Goal: Book appointment/travel/reservation

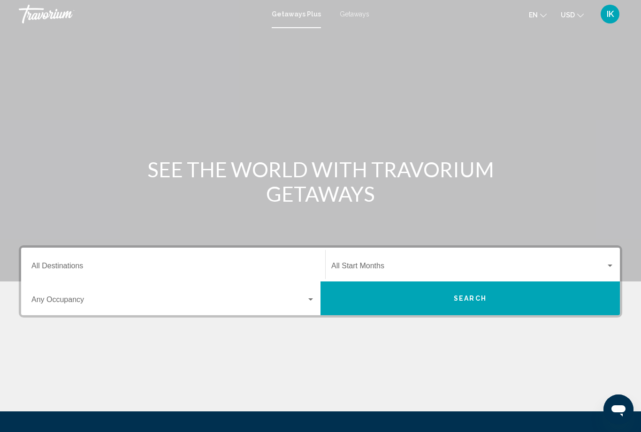
click at [112, 264] on input "Destination All Destinations" at bounding box center [173, 268] width 284 height 8
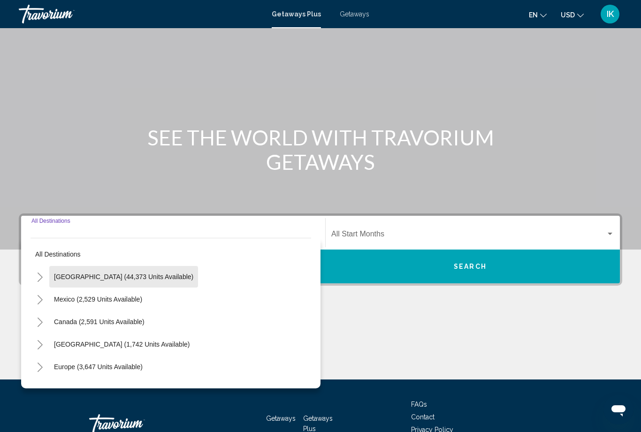
click at [131, 274] on span "[GEOGRAPHIC_DATA] (44,373 units available)" at bounding box center [123, 277] width 139 height 8
type input "**********"
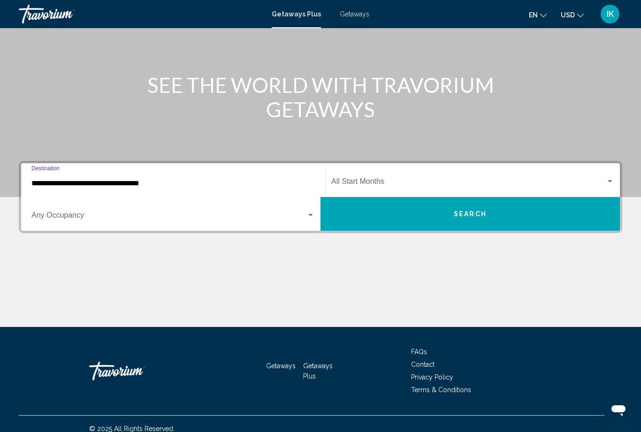
scroll to position [94, 0]
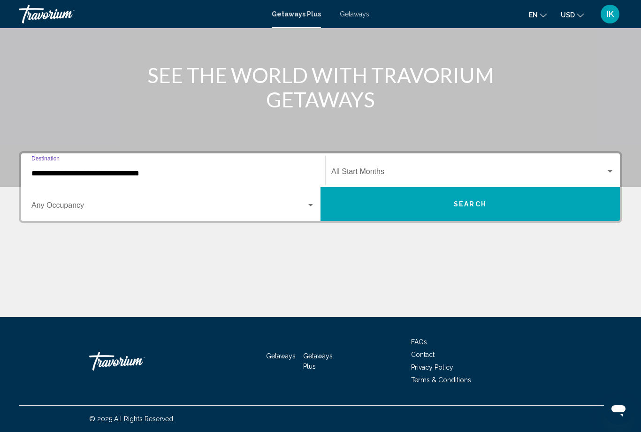
click at [361, 170] on span "Search widget" at bounding box center [469, 174] width 275 height 8
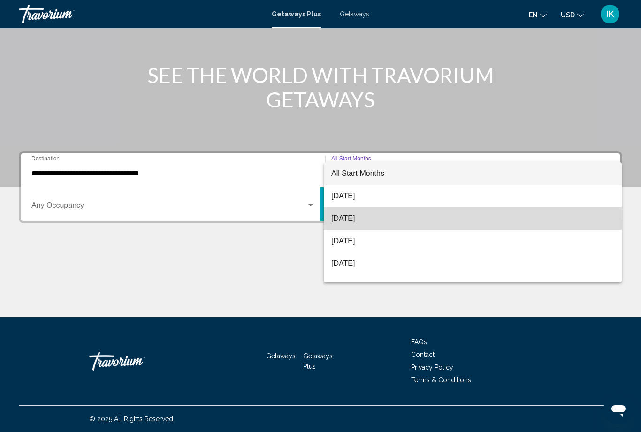
click at [369, 218] on span "[DATE]" at bounding box center [473, 219] width 283 height 23
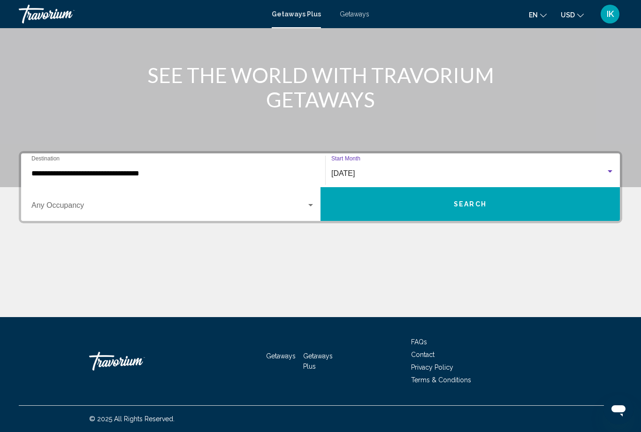
click at [123, 203] on span "Search widget" at bounding box center [168, 207] width 275 height 8
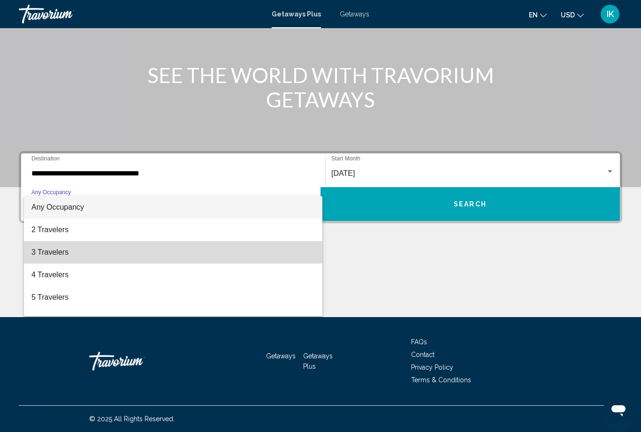
click at [55, 253] on span "3 Travelers" at bounding box center [173, 252] width 284 height 23
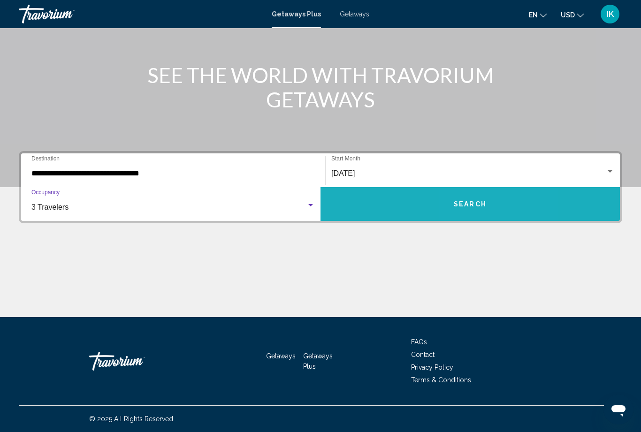
click at [475, 202] on span "Search" at bounding box center [470, 205] width 33 height 8
